Goal: Information Seeking & Learning: Learn about a topic

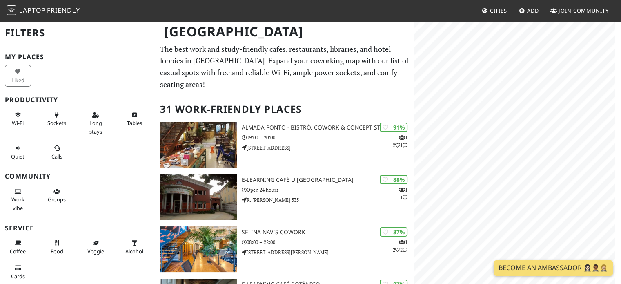
scroll to position [100, 0]
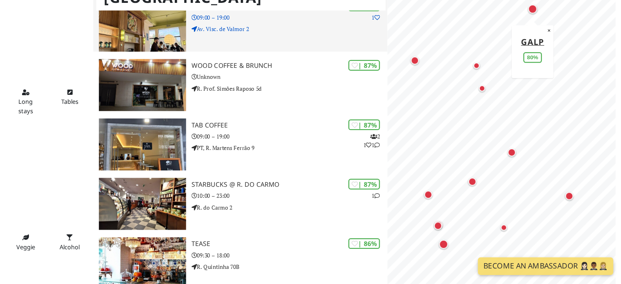
scroll to position [545, 0]
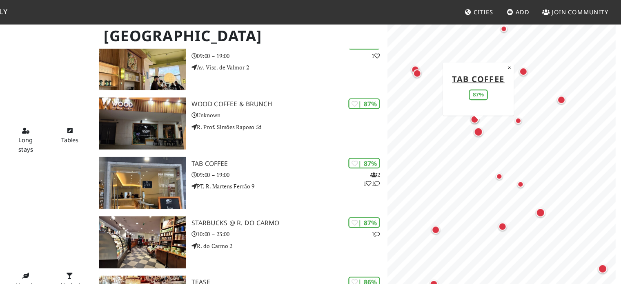
click at [494, 116] on div "Map marker" at bounding box center [494, 116] width 8 height 8
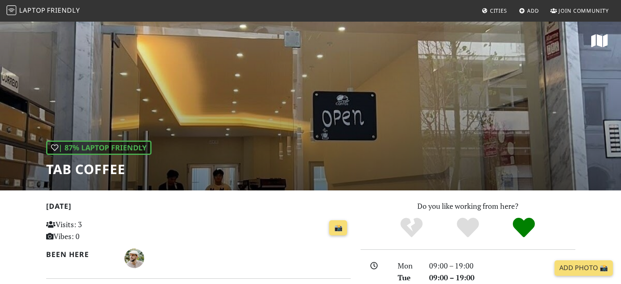
click at [243, 129] on div "| 87% Laptop Friendly TAB coffee" at bounding box center [310, 105] width 621 height 170
drag, startPoint x: 252, startPoint y: 149, endPoint x: 257, endPoint y: 179, distance: 31.0
click at [257, 179] on div "| 87% Laptop Friendly TAB coffee" at bounding box center [310, 105] width 621 height 170
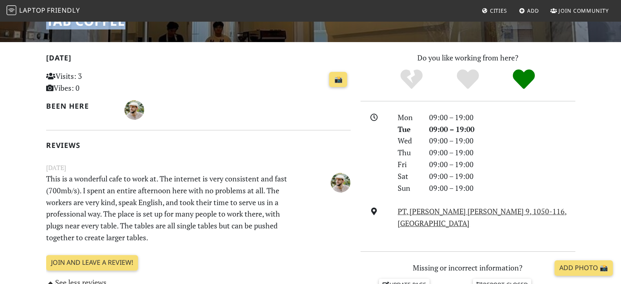
scroll to position [149, 0]
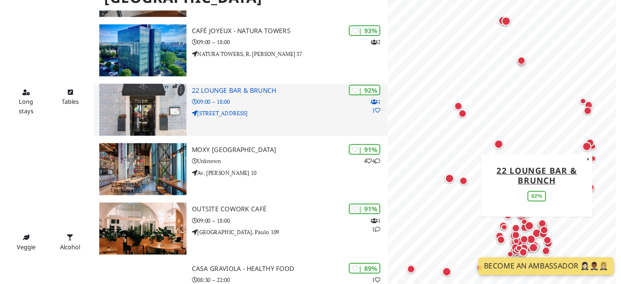
scroll to position [224, 0]
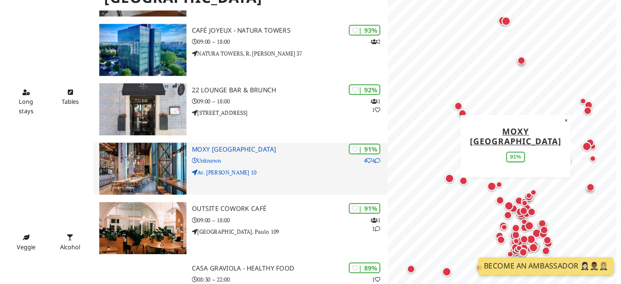
click at [325, 179] on div "| 91% 4 4 Moxy Lisboa Oriente Unknown Av. Aquilino Ribeiro Machado 10" at bounding box center [328, 182] width 173 height 46
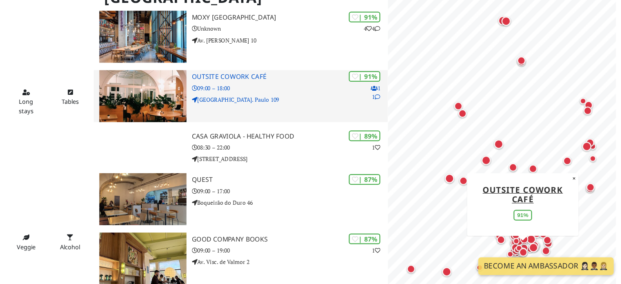
scroll to position [394, 0]
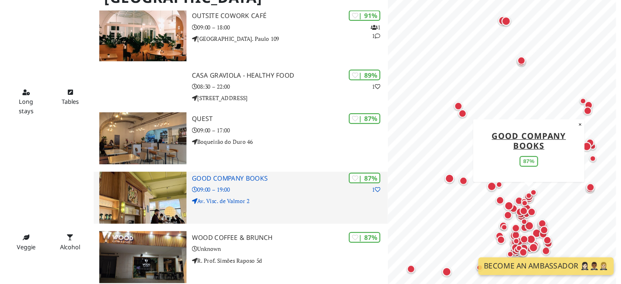
click at [302, 203] on div "| 87% 1 Good Company Books 09:00 – 19:00 Av. Visc. de Valmor 2" at bounding box center [328, 208] width 173 height 46
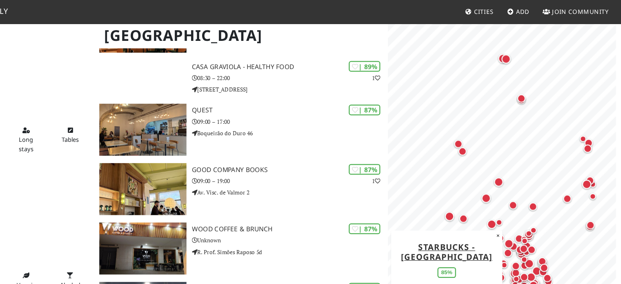
scroll to position [435, 0]
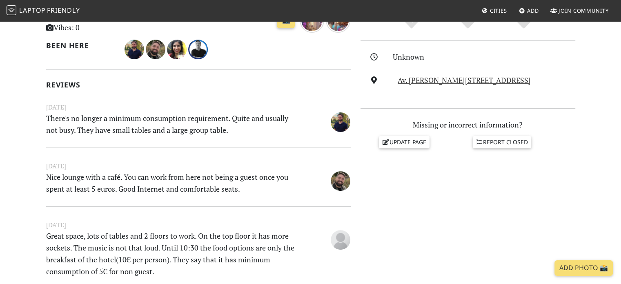
scroll to position [209, 0]
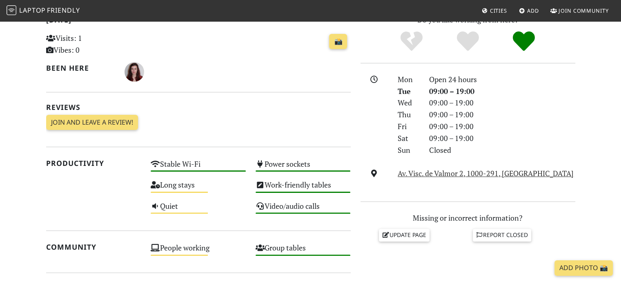
scroll to position [494, 0]
